Goal: Task Accomplishment & Management: Use online tool/utility

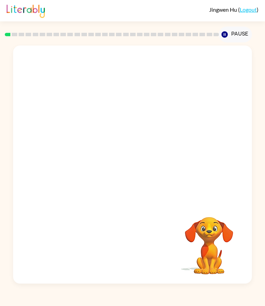
click at [237, 34] on button "Pause Pause" at bounding box center [235, 35] width 33 height 16
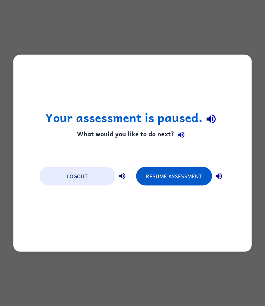
click at [216, 118] on icon "button" at bounding box center [211, 119] width 12 height 12
click at [215, 122] on icon "button" at bounding box center [211, 119] width 12 height 12
click at [213, 123] on icon "button" at bounding box center [211, 119] width 12 height 12
click at [214, 120] on icon "button" at bounding box center [211, 119] width 12 height 12
click at [190, 179] on button "Resume Assessment" at bounding box center [174, 176] width 76 height 19
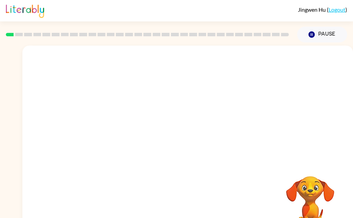
click at [163, 129] on video "Your browser must support playing .mp4 files to use Literably. Please try using…" at bounding box center [187, 104] width 331 height 116
click at [162, 122] on video "Your browser must support playing .mp4 files to use Literably. Please try using…" at bounding box center [187, 104] width 331 height 116
click at [160, 124] on video "Your browser must support playing .mp4 files to use Literably. Please try using…" at bounding box center [187, 104] width 331 height 116
click at [164, 129] on video "Your browser must support playing .mp4 files to use Literably. Please try using…" at bounding box center [187, 104] width 331 height 116
click at [310, 189] on video "Your browser must support playing .mp4 files to use Literably. Please try using…" at bounding box center [310, 199] width 69 height 69
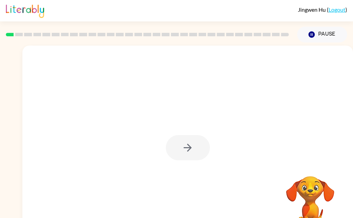
click at [309, 202] on video "Your browser must support playing .mp4 files to use Literably. Please try using…" at bounding box center [310, 199] width 69 height 69
click at [310, 201] on video "Your browser must support playing .mp4 files to use Literably. Please try using…" at bounding box center [310, 199] width 69 height 69
click at [183, 158] on div at bounding box center [188, 147] width 44 height 25
click at [185, 149] on div at bounding box center [188, 147] width 44 height 25
click at [182, 150] on div at bounding box center [188, 147] width 44 height 25
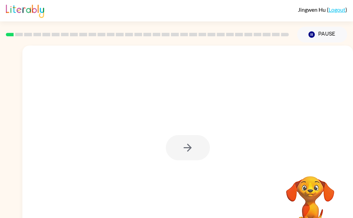
click at [319, 199] on video "Your browser must support playing .mp4 files to use Literably. Please try using…" at bounding box center [310, 199] width 69 height 69
click at [313, 197] on video "Your browser must support playing .mp4 files to use Literably. Please try using…" at bounding box center [310, 199] width 69 height 69
click at [315, 194] on video "Your browser must support playing .mp4 files to use Literably. Please try using…" at bounding box center [310, 199] width 69 height 69
click at [325, 199] on video "Your browser must support playing .mp4 files to use Literably. Please try using…" at bounding box center [310, 199] width 69 height 69
click at [309, 197] on video "Your browser must support playing .mp4 files to use Literably. Please try using…" at bounding box center [310, 199] width 69 height 69
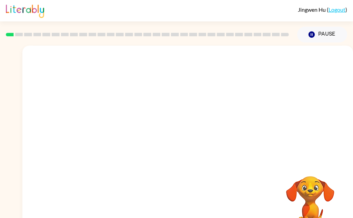
click at [313, 199] on video "Your browser must support playing .mp4 files to use Literably. Please try using…" at bounding box center [310, 199] width 69 height 69
click at [312, 197] on video "Your browser must support playing .mp4 files to use Literably. Please try using…" at bounding box center [310, 199] width 69 height 69
click at [323, 191] on video "Your browser must support playing .mp4 files to use Literably. Please try using…" at bounding box center [310, 199] width 69 height 69
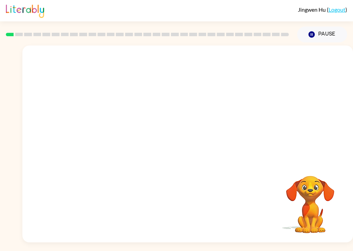
click at [303, 215] on video "Your browser must support playing .mp4 files to use Literably. Please try using…" at bounding box center [310, 199] width 69 height 69
click at [311, 204] on video "Your browser must support playing .mp4 files to use Literably. Please try using…" at bounding box center [310, 199] width 69 height 69
click at [305, 197] on video "Your browser must support playing .mp4 files to use Literably. Please try using…" at bounding box center [310, 199] width 69 height 69
click at [329, 36] on button "Pause Pause" at bounding box center [322, 35] width 50 height 16
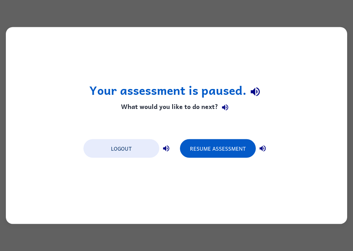
click at [209, 146] on button "Resume Assessment" at bounding box center [218, 148] width 76 height 19
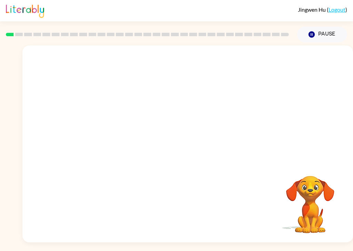
click at [168, 122] on video "Your browser must support playing .mp4 files to use Literably. Please try using…" at bounding box center [187, 104] width 331 height 116
click at [166, 130] on video "Your browser must support playing .mp4 files to use Literably. Please try using…" at bounding box center [187, 104] width 331 height 116
click at [204, 153] on div at bounding box center [188, 147] width 44 height 25
click at [310, 211] on video "Your browser must support playing .mp4 files to use Literably. Please try using…" at bounding box center [310, 199] width 69 height 69
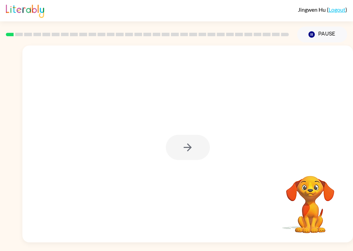
scroll to position [16, 0]
click at [203, 136] on div at bounding box center [188, 147] width 44 height 25
click at [185, 135] on div at bounding box center [188, 147] width 44 height 25
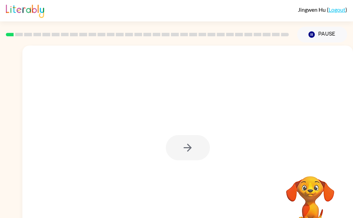
click at [207, 155] on div at bounding box center [188, 147] width 44 height 25
click at [201, 158] on div at bounding box center [188, 147] width 44 height 25
click at [205, 151] on div at bounding box center [188, 147] width 44 height 25
click at [205, 148] on div at bounding box center [188, 147] width 44 height 25
click at [206, 147] on div at bounding box center [188, 147] width 44 height 25
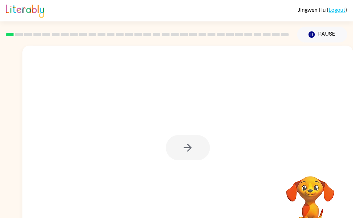
click at [209, 143] on div at bounding box center [188, 147] width 44 height 25
click at [200, 146] on div at bounding box center [188, 147] width 44 height 25
click at [204, 151] on div at bounding box center [188, 147] width 44 height 25
click at [212, 153] on div at bounding box center [187, 144] width 331 height 197
click at [206, 153] on div at bounding box center [188, 147] width 44 height 25
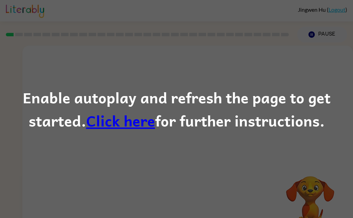
click at [126, 124] on link "Click here" at bounding box center [120, 120] width 69 height 23
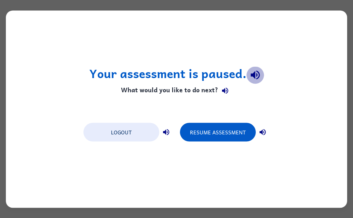
click at [231, 135] on button "Resume Assessment" at bounding box center [218, 131] width 76 height 19
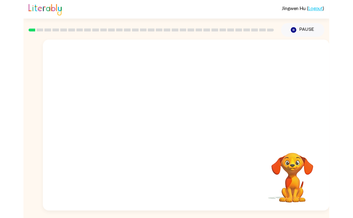
scroll to position [17, 0]
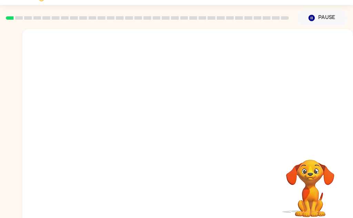
click at [324, 171] on video "Your browser must support playing .mp4 files to use Literably. Please try using…" at bounding box center [310, 183] width 69 height 69
click at [312, 169] on video "Your browser must support playing .mp4 files to use Literably. Please try using…" at bounding box center [310, 183] width 69 height 69
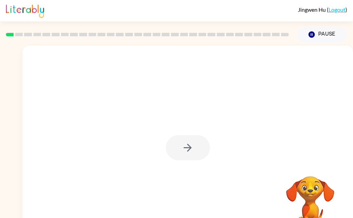
click at [198, 135] on div at bounding box center [188, 147] width 44 height 25
click at [195, 46] on div at bounding box center [187, 144] width 331 height 197
click at [188, 135] on div at bounding box center [188, 147] width 44 height 25
click at [191, 135] on div at bounding box center [188, 147] width 44 height 25
click at [200, 135] on div at bounding box center [188, 147] width 44 height 25
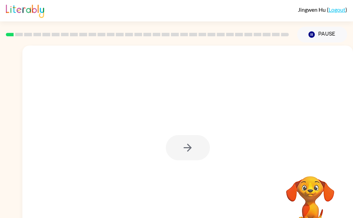
click at [221, 162] on div "Jingwen Hu ( Logout ) Pause Pause Your browser must support playing .mp4 files …" at bounding box center [176, 121] width 353 height 242
click at [180, 135] on div at bounding box center [188, 147] width 44 height 25
